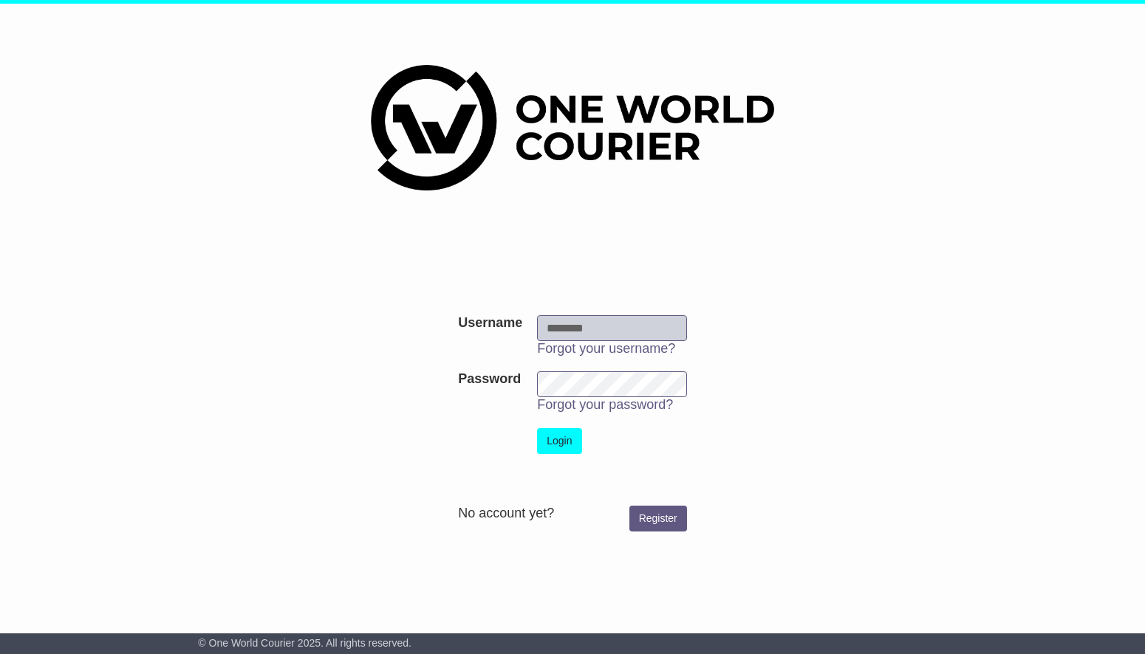
click at [629, 332] on input "Username" at bounding box center [612, 328] width 150 height 26
type input "**********"
click at [567, 442] on button "Login" at bounding box center [559, 441] width 44 height 26
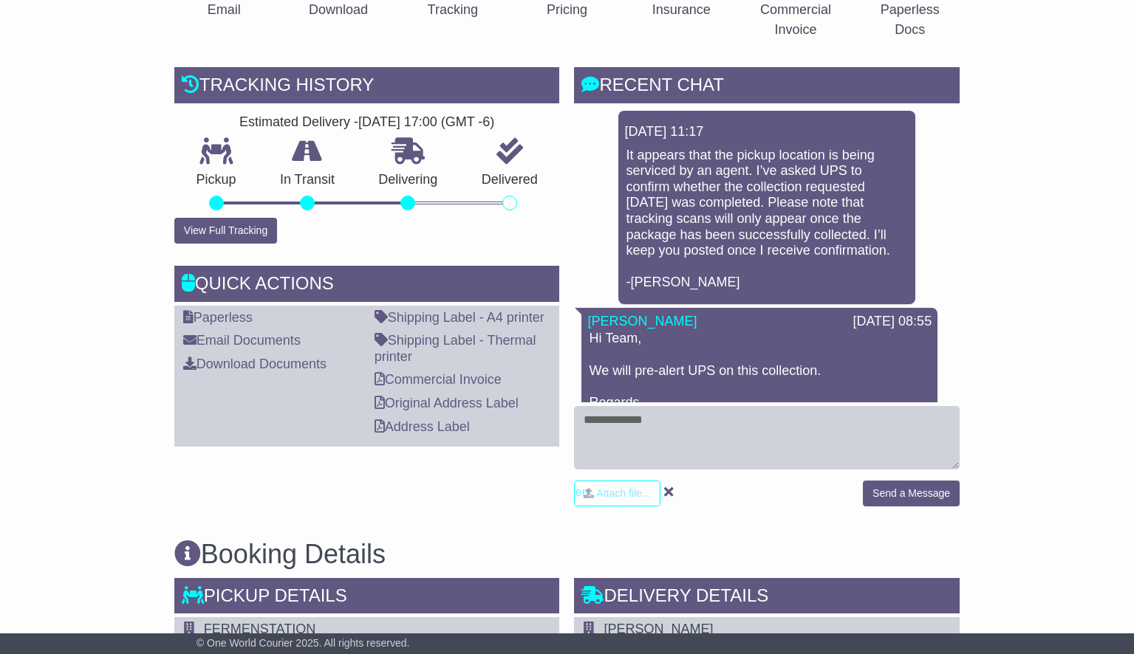
scroll to position [344, 0]
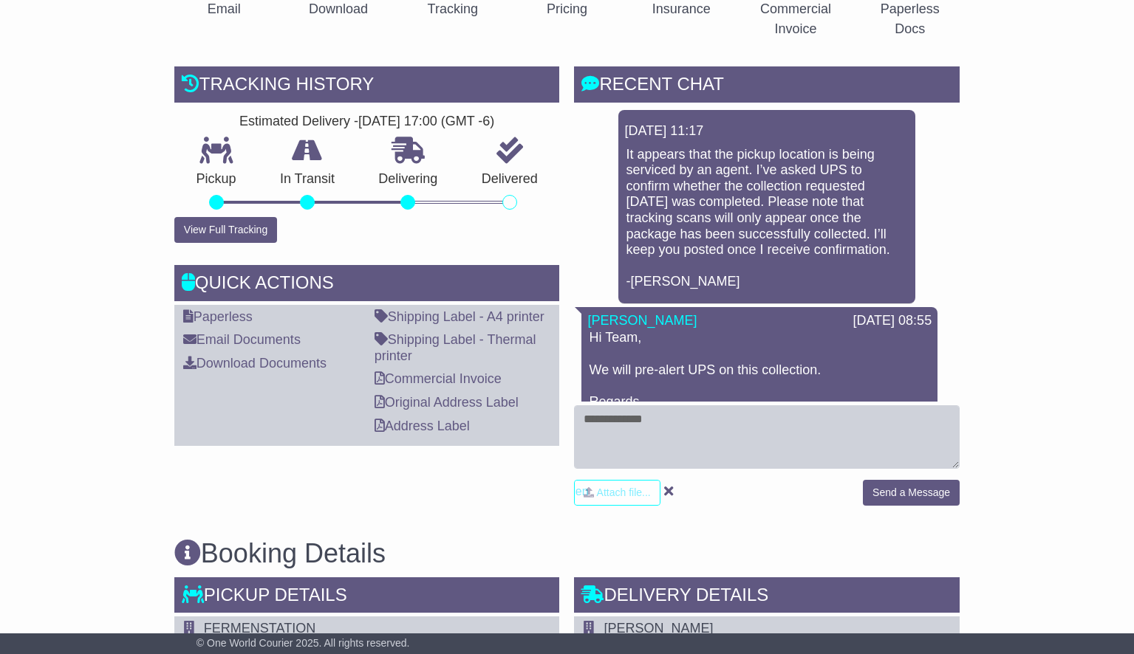
drag, startPoint x: 1140, startPoint y: 165, endPoint x: 1125, endPoint y: 271, distance: 106.7
click at [257, 220] on button "View Full Tracking" at bounding box center [225, 230] width 103 height 26
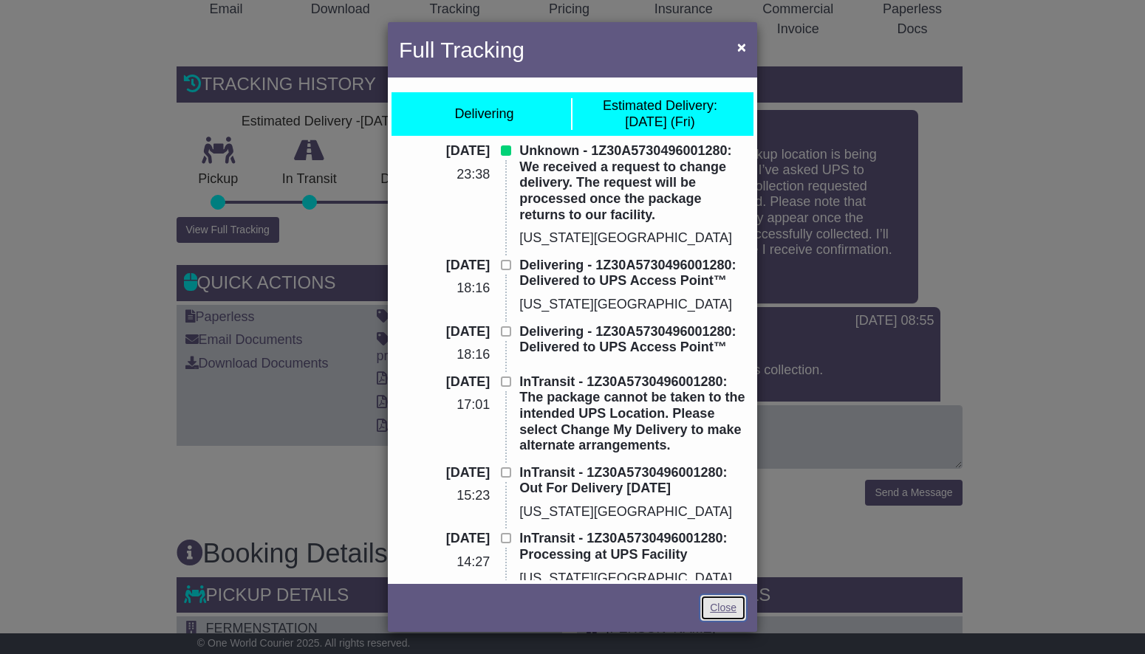
click at [721, 603] on link "Close" at bounding box center [723, 608] width 46 height 26
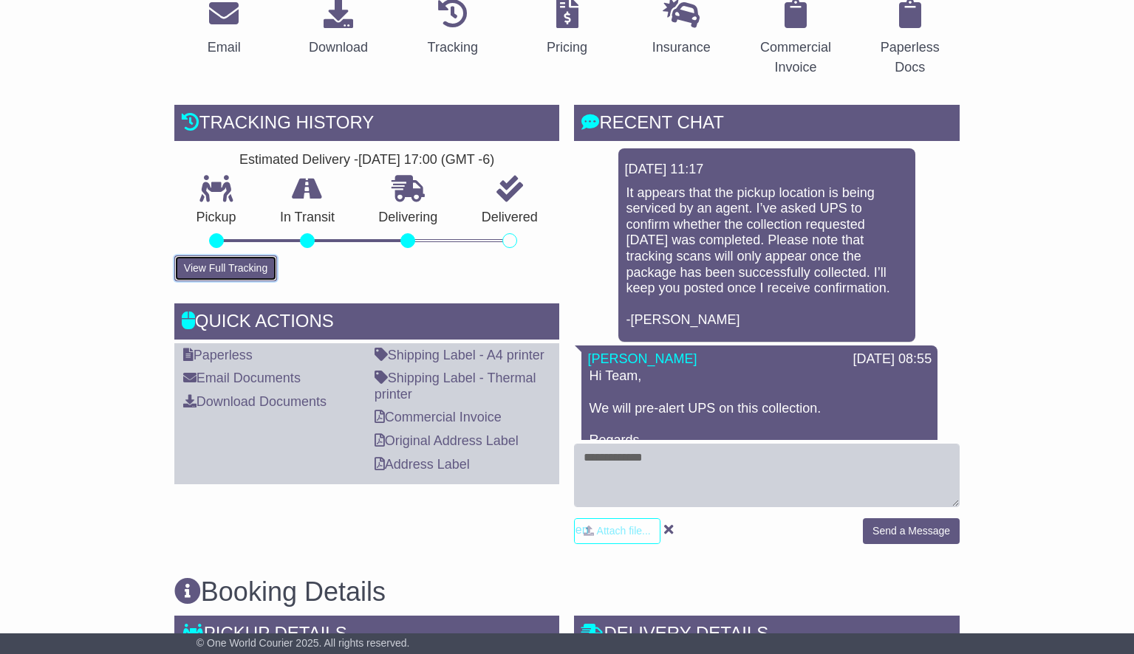
scroll to position [0, 0]
